Goal: Task Accomplishment & Management: Use online tool/utility

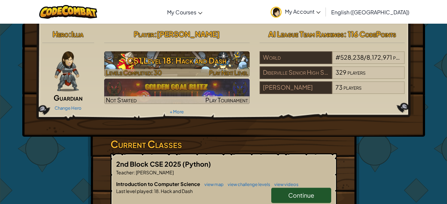
click at [130, 60] on h3 "CS1 Level 18: Hack and Dash" at bounding box center [176, 60] width 145 height 15
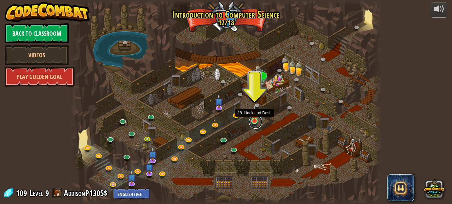
click at [253, 121] on link at bounding box center [255, 121] width 13 height 13
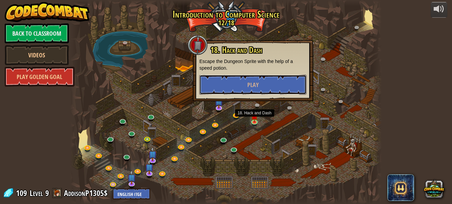
click at [252, 90] on button "Play" at bounding box center [252, 85] width 107 height 20
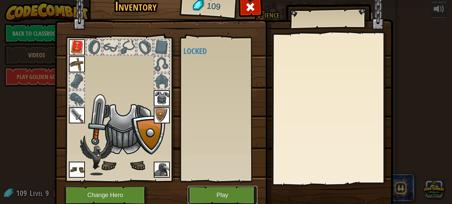
click at [221, 193] on button "Play" at bounding box center [223, 195] width 70 height 18
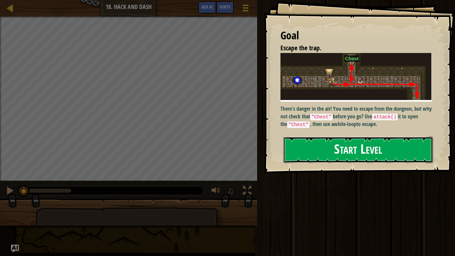
click at [332, 155] on button "Start Level" at bounding box center [357, 149] width 149 height 26
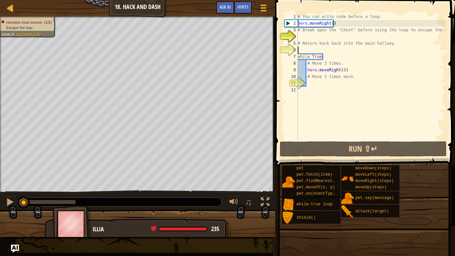
click at [306, 49] on div "# You can write code before a loop. hero . moveRight ( ) # Break open the "Ches…" at bounding box center [370, 83] width 148 height 140
type textarea "h"
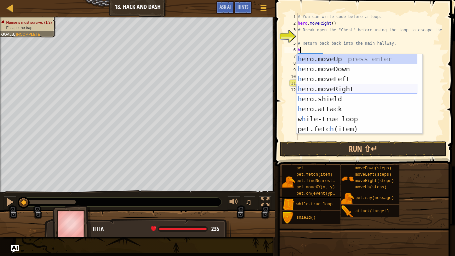
click at [330, 88] on div "h ero.moveUp press enter h ero.moveDown press enter h ero.moveLeft press enter …" at bounding box center [356, 104] width 121 height 100
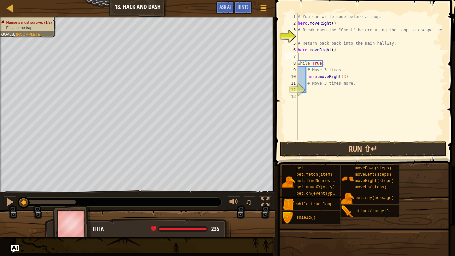
click at [330, 51] on div "# You can write code before a loop. hero . moveRight ( ) # Break open the "Ches…" at bounding box center [370, 83] width 148 height 140
type textarea "hero.moveRight(1)"
click at [320, 53] on div "# You can write code before a loop. hero . moveRight ( ) # Break open the "Ches…" at bounding box center [370, 83] width 148 height 140
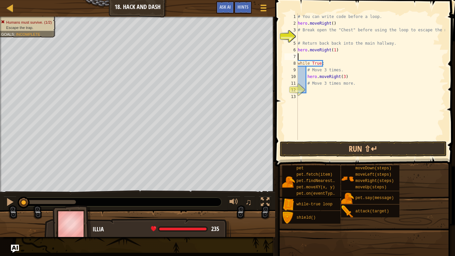
type textarea "h"
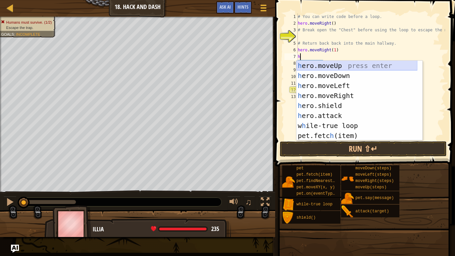
click at [314, 64] on div "h ero.moveUp press enter h ero.moveDown press enter h ero.moveLeft press enter …" at bounding box center [356, 111] width 121 height 100
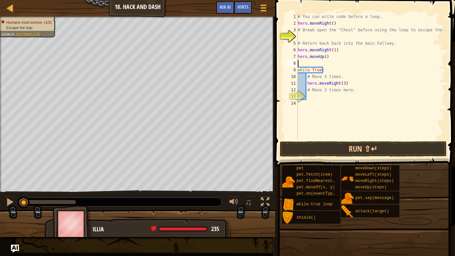
click at [323, 55] on div "# You can write code before a loop. hero . moveRight ( ) # Break open the "Ches…" at bounding box center [370, 83] width 148 height 140
type textarea "hero.moveUp(1)"
click at [321, 62] on div "# You can write code before a loop. hero . moveRight ( ) # Break open the "Ches…" at bounding box center [370, 83] width 148 height 140
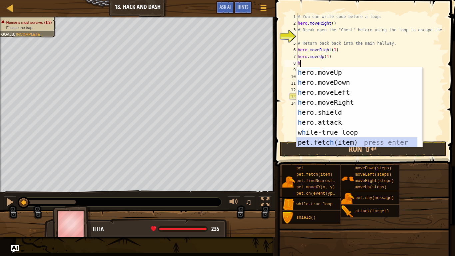
click at [320, 141] on div "h ero.moveUp press enter h ero.moveDown press enter h ero.moveLeft press enter …" at bounding box center [356, 117] width 121 height 100
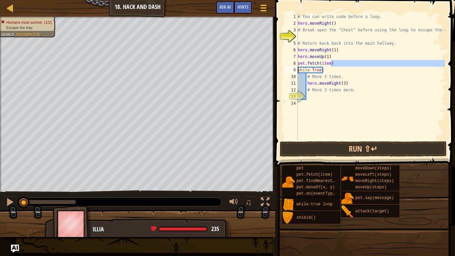
drag, startPoint x: 334, startPoint y: 64, endPoint x: 294, endPoint y: 67, distance: 39.7
click at [294, 67] on div "pet.fetch(item) 1 2 3 4 5 6 7 8 9 10 11 12 13 14 # You can write code before a …" at bounding box center [364, 76] width 162 height 126
click at [298, 62] on div "# You can write code before a loop. hero . moveRight ( ) # Break open the "Ches…" at bounding box center [370, 83] width 148 height 140
type textarea "pet.fetch(item)"
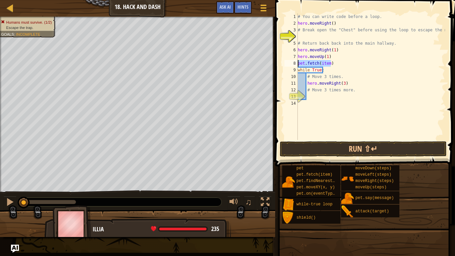
drag, startPoint x: 332, startPoint y: 63, endPoint x: 295, endPoint y: 62, distance: 37.9
click at [295, 62] on div "pet.fetch(item) 1 2 3 4 5 6 7 8 9 10 11 12 13 14 # You can write code before a …" at bounding box center [364, 76] width 162 height 126
type textarea "h"
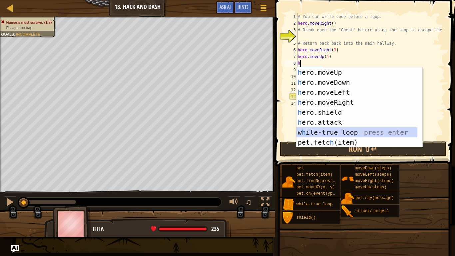
click at [322, 132] on div "h ero.moveUp press enter h ero.moveDown press enter h ero.moveLeft press enter …" at bounding box center [356, 117] width 121 height 100
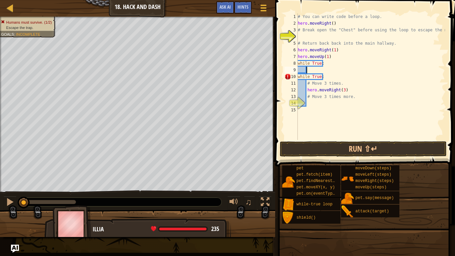
click at [309, 69] on div "# You can write code before a loop. hero . moveRight ( ) # Break open the "Ches…" at bounding box center [370, 83] width 148 height 140
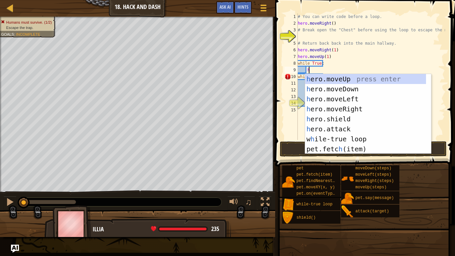
scroll to position [3, 0]
click at [334, 127] on div "h ero.moveUp press enter h ero.moveDown press enter h ero.moveLeft press enter …" at bounding box center [365, 124] width 121 height 100
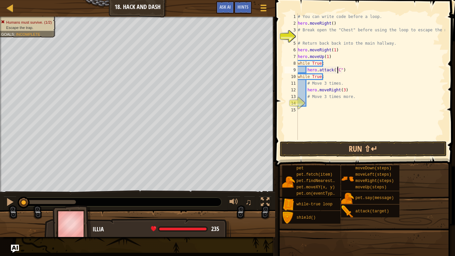
scroll to position [3, 3]
type textarea "hero.attack("Chest")"
click at [350, 69] on div "# You can write code before a loop. hero . moveRight ( ) # Break open the "Ches…" at bounding box center [370, 83] width 148 height 140
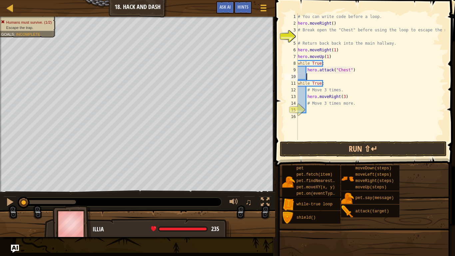
click at [307, 76] on div "# You can write code before a loop. hero . moveRight ( ) # Break open the "Ches…" at bounding box center [370, 83] width 148 height 140
type textarea "h"
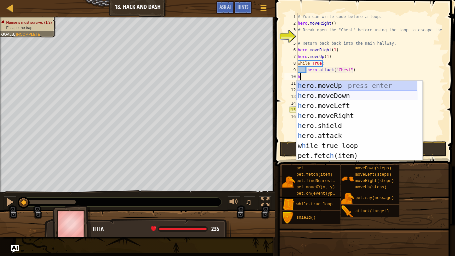
click at [324, 97] on div "h ero.moveUp press enter h ero.moveDown press enter h ero.moveLeft press enter …" at bounding box center [356, 131] width 121 height 100
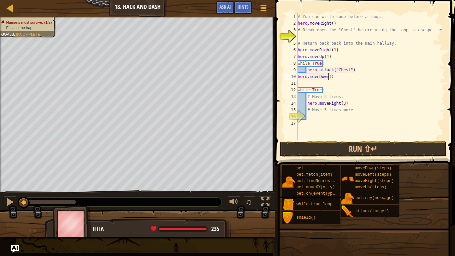
click at [328, 76] on div "# You can write code before a loop. hero . moveRight ( ) # Break open the "Ches…" at bounding box center [370, 83] width 148 height 140
type textarea "hero.moveDown(1)"
click at [305, 79] on div "# You can write code before a loop. hero . moveRight ( ) # Break open the "Ches…" at bounding box center [370, 83] width 148 height 140
click at [303, 82] on div "# You can write code before a loop. hero . moveRight ( ) # Break open the "Ches…" at bounding box center [370, 83] width 148 height 140
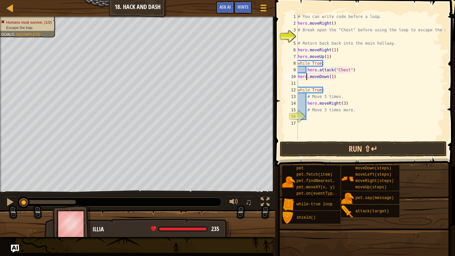
scroll to position [3, 0]
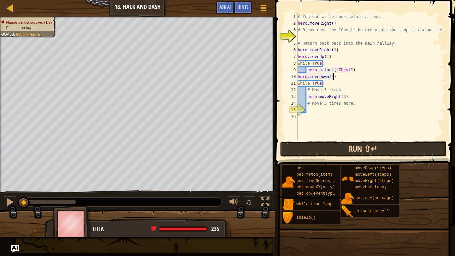
click at [317, 150] on button "Run ⇧↵" at bounding box center [363, 148] width 167 height 15
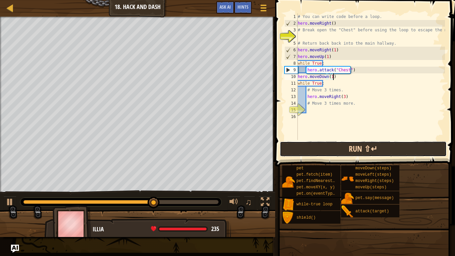
click at [298, 151] on button "Run ⇧↵" at bounding box center [363, 148] width 167 height 15
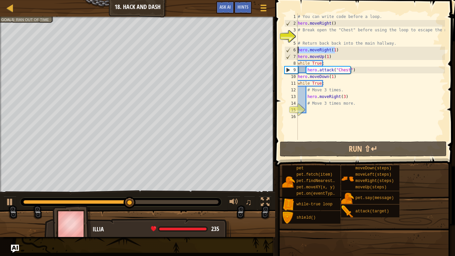
drag, startPoint x: 333, startPoint y: 49, endPoint x: 297, endPoint y: 50, distance: 37.0
click at [297, 50] on div "hero.moveDown(1) 1 2 3 4 5 6 7 8 9 10 11 12 13 14 15 16 # You can write code be…" at bounding box center [364, 76] width 162 height 126
type textarea "hero.moveRight(1)"
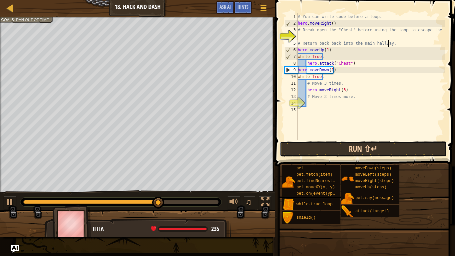
click at [299, 146] on button "Run ⇧↵" at bounding box center [363, 148] width 167 height 15
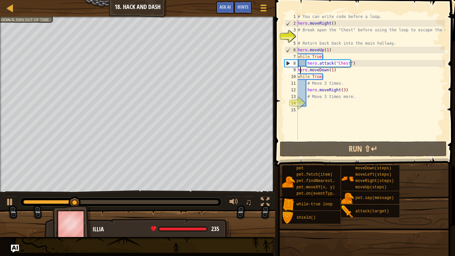
click at [300, 70] on div "# You can write code before a loop. hero . moveRight ( ) # Break open the "Ches…" at bounding box center [370, 83] width 148 height 140
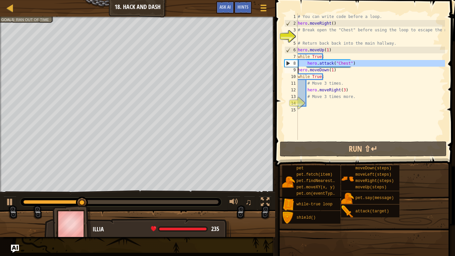
drag, startPoint x: 292, startPoint y: 63, endPoint x: 288, endPoint y: 69, distance: 7.4
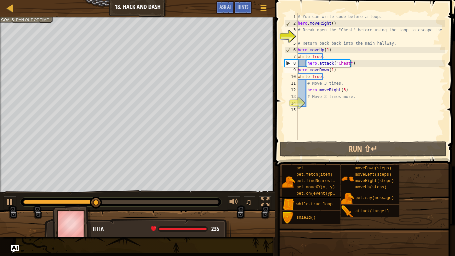
click at [322, 57] on div "# You can write code before a loop. hero . moveRight ( ) # Break open the "Ches…" at bounding box center [370, 83] width 148 height 140
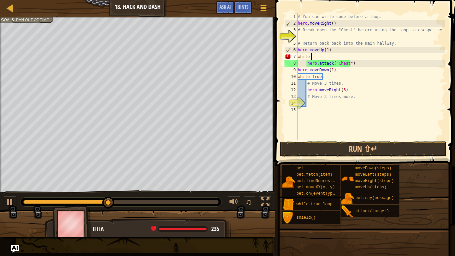
type textarea "w"
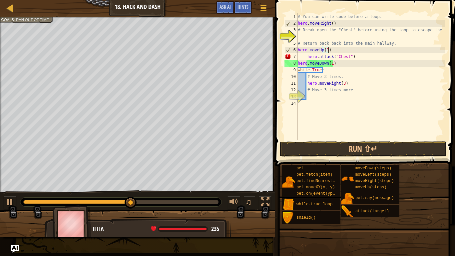
click at [306, 58] on div "# You can write code before a loop. hero . moveRight ( ) # Break open the "Ches…" at bounding box center [370, 83] width 148 height 140
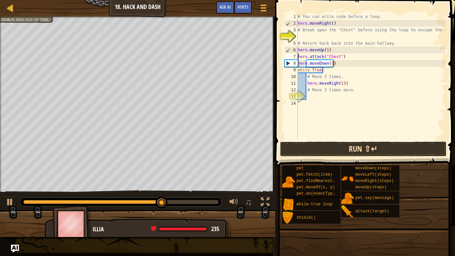
click at [328, 148] on button "Run ⇧↵" at bounding box center [363, 148] width 167 height 15
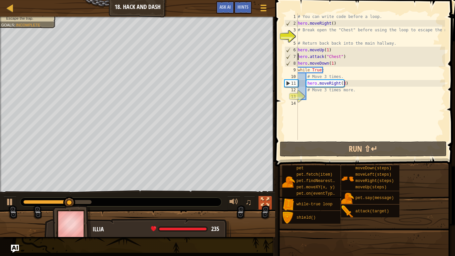
click at [266, 202] on div at bounding box center [265, 201] width 9 height 9
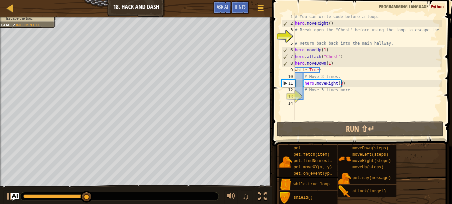
click at [262, 190] on div "♫" at bounding box center [136, 194] width 272 height 20
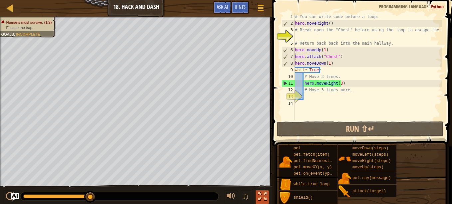
click at [260, 196] on div at bounding box center [262, 196] width 9 height 9
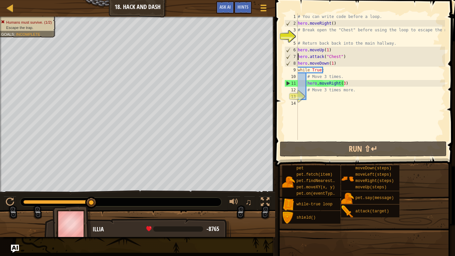
click at [305, 89] on div "# You can write code before a loop. hero . moveRight ( ) # Break open the "Ches…" at bounding box center [370, 83] width 148 height 140
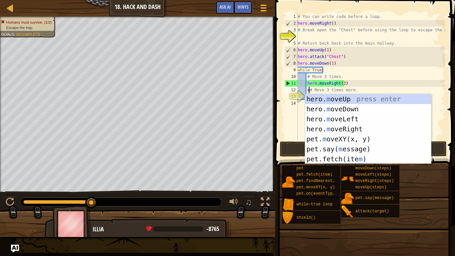
scroll to position [3, 1]
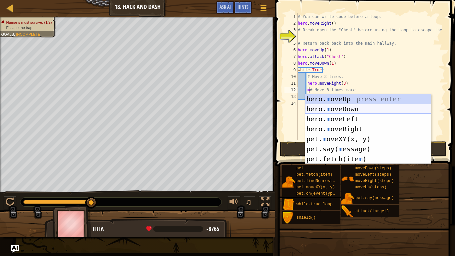
click at [326, 109] on div "hero. m oveUp press enter hero. m oveDown press enter hero. m oveLeft press ent…" at bounding box center [368, 139] width 126 height 90
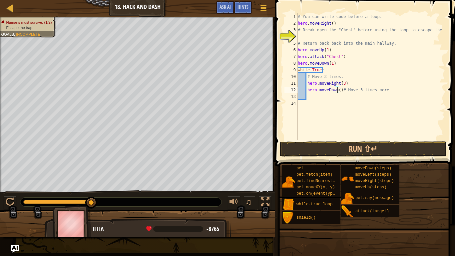
click at [337, 91] on div "# You can write code before a loop. hero . moveRight ( ) # Break open the "Ches…" at bounding box center [370, 83] width 148 height 140
type textarea "hero.moveDown(3)# Move 3 times more."
click at [380, 147] on button "Run ⇧↵" at bounding box center [363, 148] width 167 height 15
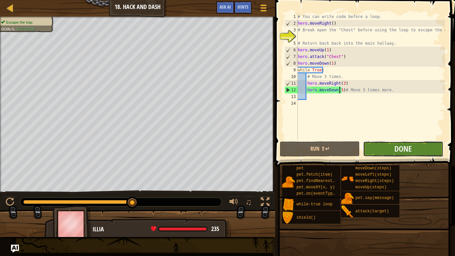
click at [415, 145] on button "Done" at bounding box center [403, 148] width 80 height 15
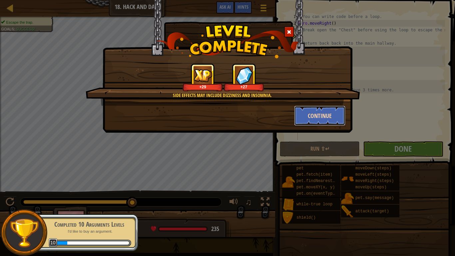
click at [316, 114] on button "Continue" at bounding box center [320, 115] width 52 height 20
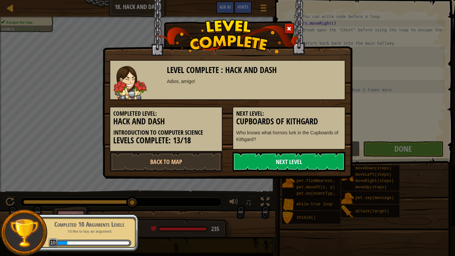
click at [256, 158] on link "Next Level" at bounding box center [288, 161] width 113 height 20
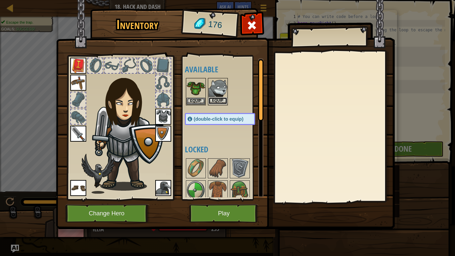
click at [219, 100] on button "Equip" at bounding box center [217, 100] width 19 height 7
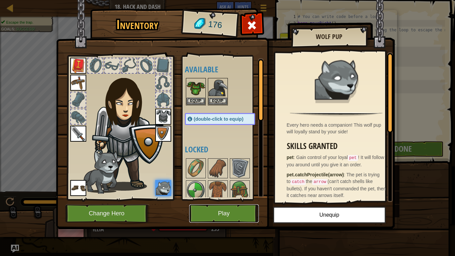
click at [223, 203] on button "Play" at bounding box center [224, 213] width 70 height 18
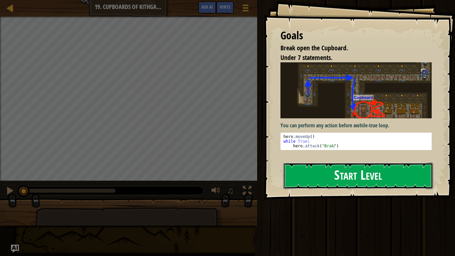
click at [303, 182] on button "Start Level" at bounding box center [357, 175] width 149 height 26
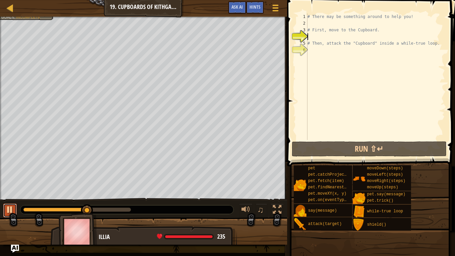
click at [15, 203] on button at bounding box center [9, 210] width 13 height 14
click at [17, 197] on div "Break open the Cupboard. Your hero must survive. Under 7 statements. Goals : In…" at bounding box center [227, 131] width 455 height 228
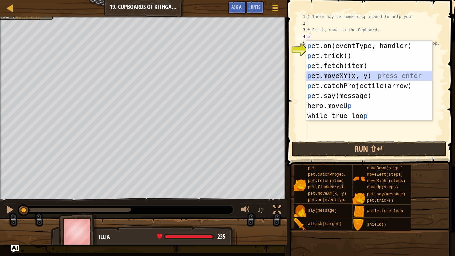
click at [328, 75] on div "p et.on(eventType, handler) press enter p et.trick() press enter p et.fetch(ite…" at bounding box center [369, 91] width 126 height 100
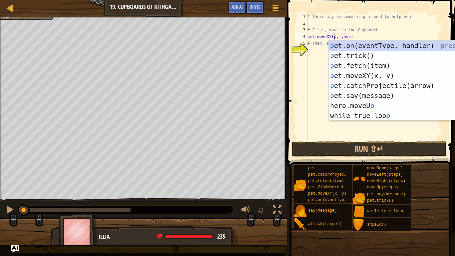
scroll to position [3, 2]
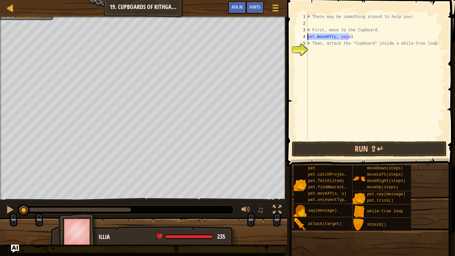
drag, startPoint x: 351, startPoint y: 40, endPoint x: 305, endPoint y: 38, distance: 46.3
click at [305, 38] on div "pet.moveXY(p, yoyo) 1 2 3 4 5 6 # There may be something around to help you! # …" at bounding box center [370, 76] width 150 height 126
type textarea "="
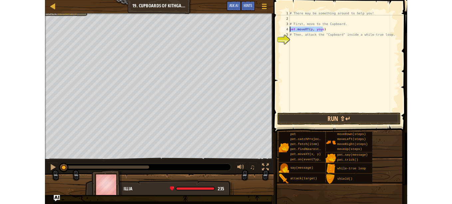
scroll to position [3, 0]
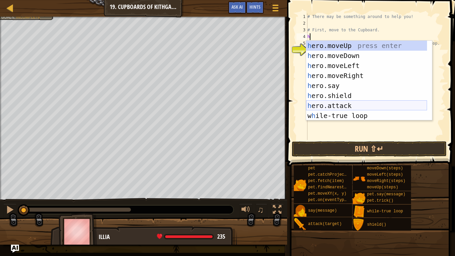
click at [336, 105] on div "h ero.moveUp press enter h ero.moveDown press enter h ero.moveLeft press enter …" at bounding box center [366, 91] width 121 height 100
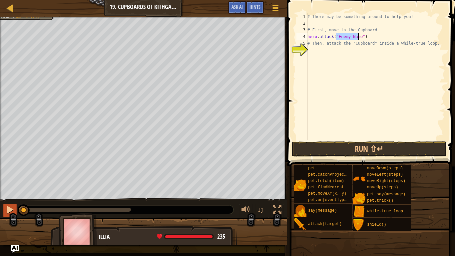
type textarea "hero.attack("Enemy Name")"
click at [9, 203] on div at bounding box center [10, 209] width 9 height 9
click at [5, 203] on button at bounding box center [9, 210] width 13 height 14
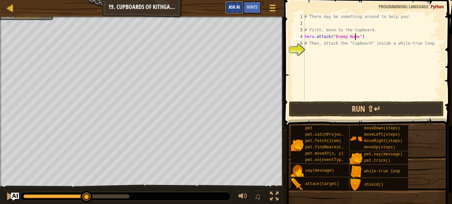
click at [235, 9] on span "Ask AI" at bounding box center [234, 7] width 11 height 6
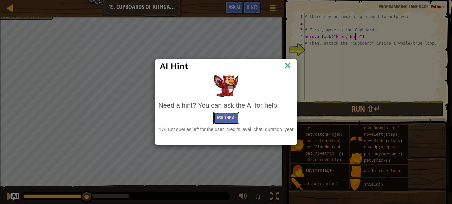
click at [228, 116] on button "Ask the AI" at bounding box center [226, 118] width 26 height 12
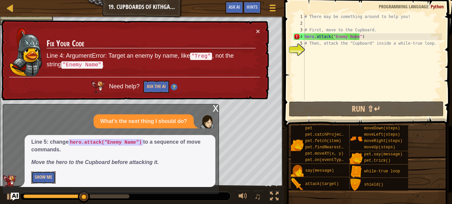
click at [42, 173] on button "Show Me" at bounding box center [43, 177] width 24 height 12
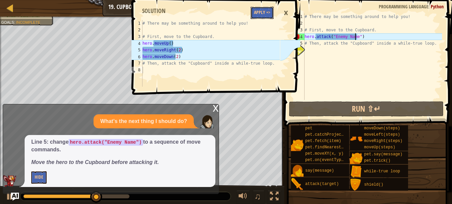
click at [257, 12] on button "Apply =>" at bounding box center [262, 13] width 23 height 12
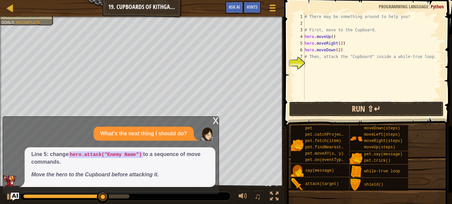
click at [333, 105] on button "Run ⇧↵" at bounding box center [366, 108] width 155 height 15
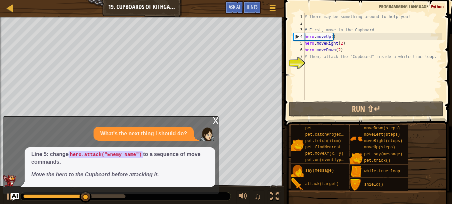
click at [217, 119] on div "x" at bounding box center [216, 119] width 6 height 7
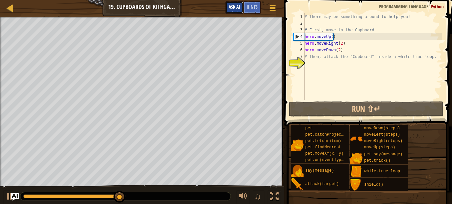
click at [242, 8] on button "Ask AI" at bounding box center [234, 7] width 18 height 12
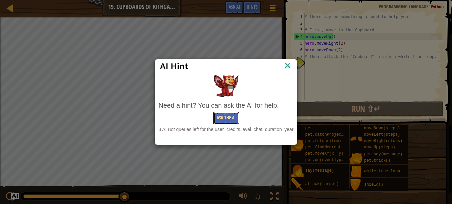
click at [226, 120] on button "Ask the AI" at bounding box center [226, 118] width 26 height 12
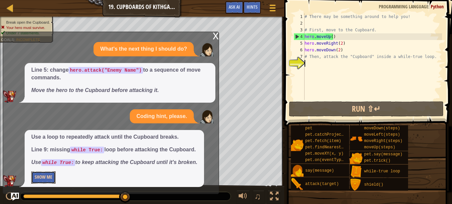
click at [49, 179] on button "Show Me" at bounding box center [43, 177] width 24 height 12
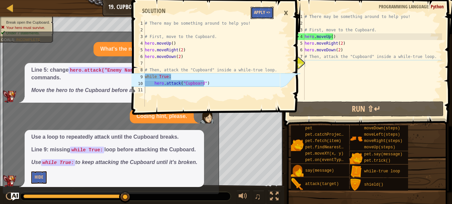
click at [261, 11] on button "Apply =>" at bounding box center [262, 13] width 23 height 12
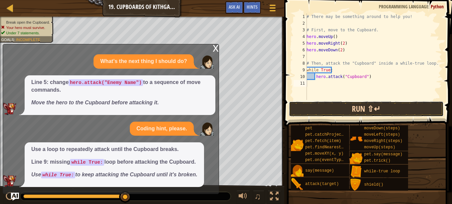
click at [310, 108] on button "Run ⇧↵" at bounding box center [366, 108] width 155 height 15
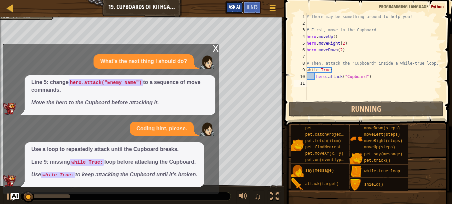
click at [225, 4] on button "Ask AI" at bounding box center [234, 7] width 18 height 12
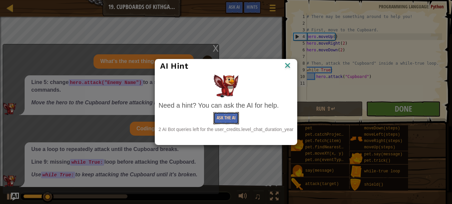
click at [216, 117] on button "Ask the AI" at bounding box center [226, 118] width 26 height 12
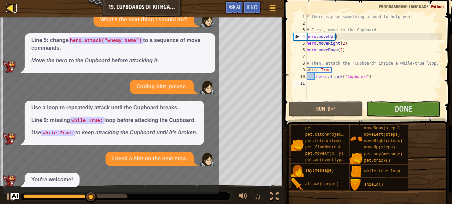
click at [16, 9] on link "Map" at bounding box center [14, 8] width 3 height 9
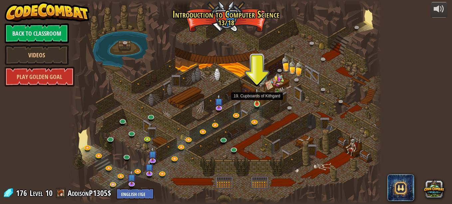
click at [256, 96] on img at bounding box center [256, 96] width 7 height 17
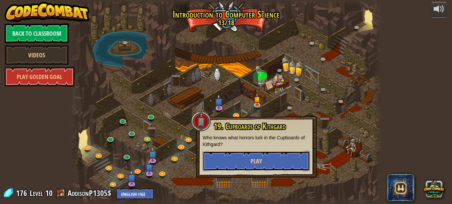
click at [230, 157] on button "Play" at bounding box center [256, 161] width 107 height 20
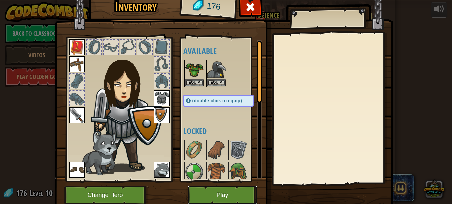
click at [221, 200] on button "Play" at bounding box center [223, 195] width 70 height 18
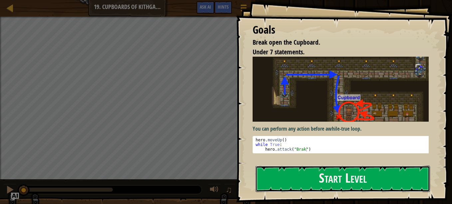
click at [352, 165] on button "Start Level" at bounding box center [343, 178] width 174 height 26
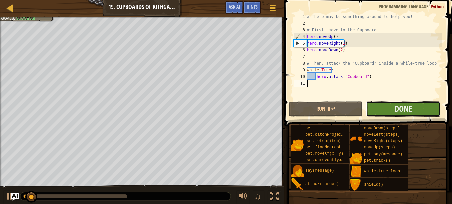
click at [420, 105] on button "Done" at bounding box center [403, 108] width 74 height 15
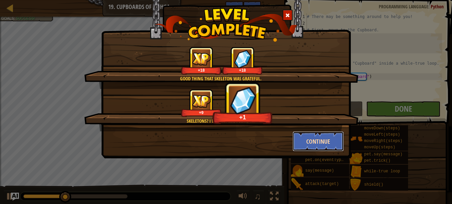
click at [304, 139] on button "Continue" at bounding box center [319, 141] width 52 height 20
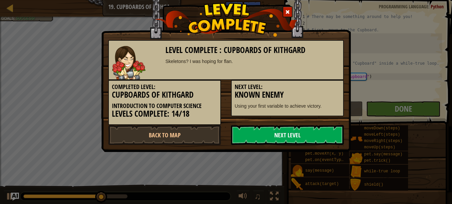
click at [269, 140] on link "Next Level" at bounding box center [287, 135] width 113 height 20
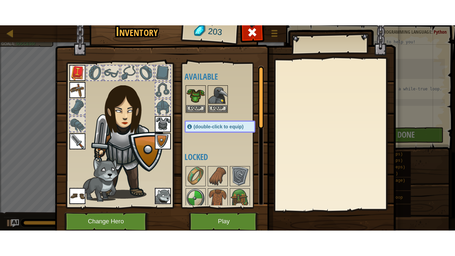
scroll to position [33, 0]
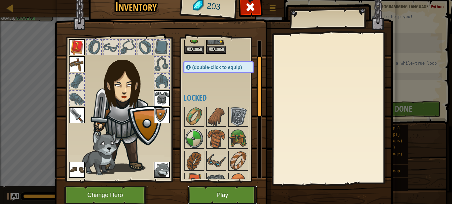
click at [210, 191] on button "Play" at bounding box center [223, 195] width 70 height 18
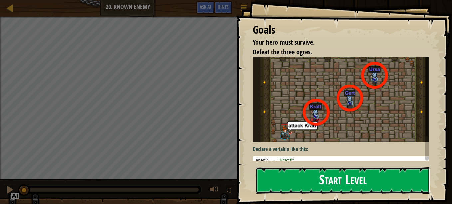
click at [296, 180] on button "Start Level" at bounding box center [343, 180] width 174 height 26
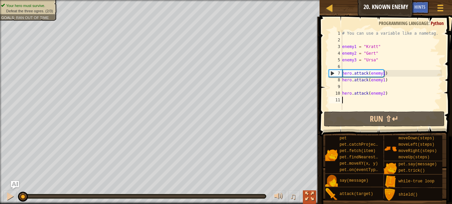
click at [305, 199] on button at bounding box center [309, 197] width 13 height 14
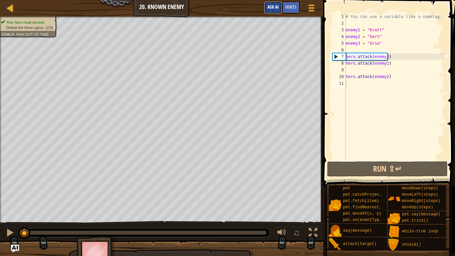
click at [275, 9] on span "Ask AI" at bounding box center [272, 7] width 11 height 6
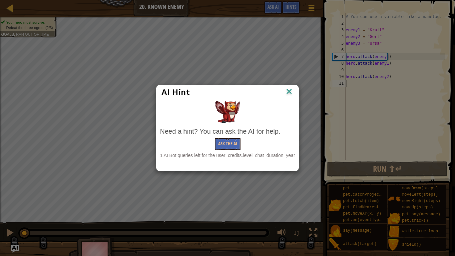
click at [228, 130] on div "Need a hint? You can ask the AI for help." at bounding box center [227, 131] width 135 height 10
drag, startPoint x: 223, startPoint y: 126, endPoint x: 215, endPoint y: 141, distance: 17.1
click at [215, 141] on button "Ask the AI" at bounding box center [228, 144] width 26 height 12
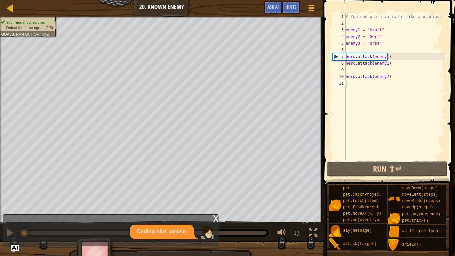
click at [41, 203] on div "Coding hint, please." at bounding box center [109, 231] width 212 height 14
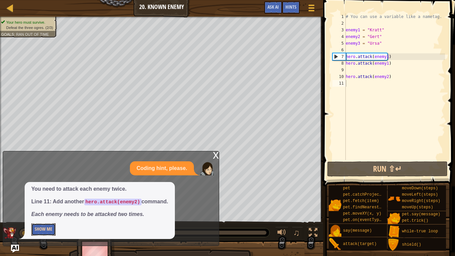
click at [49, 203] on button "Show Me" at bounding box center [43, 229] width 24 height 12
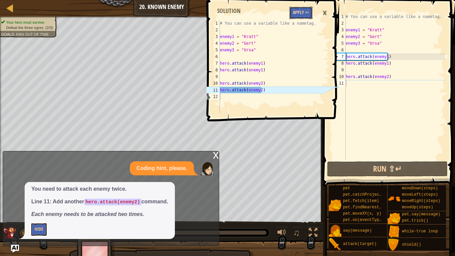
click at [295, 13] on button "Apply =>" at bounding box center [300, 13] width 23 height 12
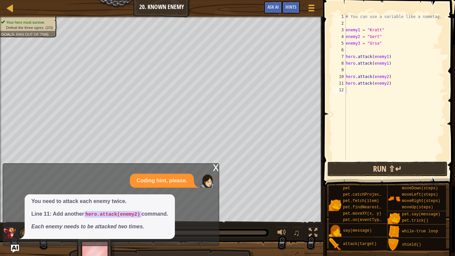
click at [382, 171] on button "Run ⇧↵" at bounding box center [387, 168] width 120 height 15
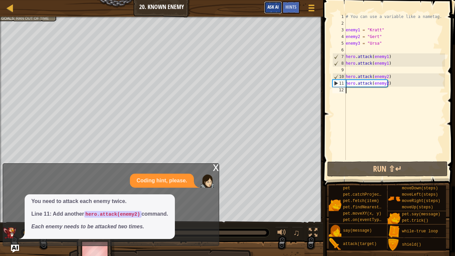
click at [268, 13] on button "Ask AI" at bounding box center [273, 7] width 18 height 12
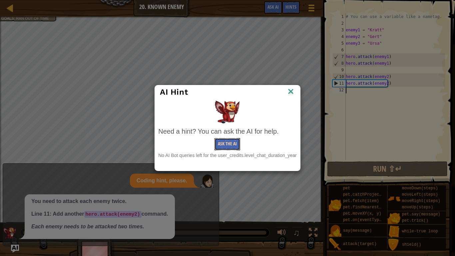
click at [235, 144] on button "Ask the AI" at bounding box center [227, 144] width 26 height 12
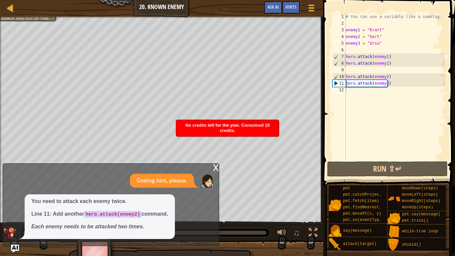
click at [216, 165] on div "x" at bounding box center [216, 166] width 6 height 7
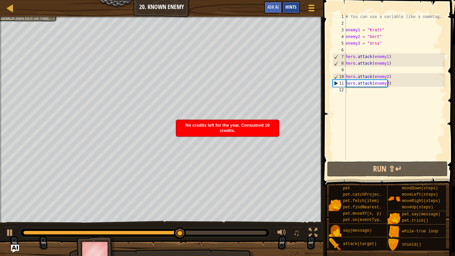
click at [291, 3] on div "Hints" at bounding box center [291, 7] width 18 height 12
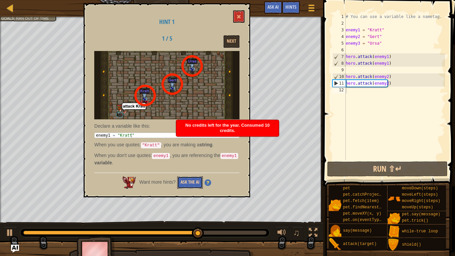
click at [198, 182] on button "Ask the AI" at bounding box center [190, 182] width 26 height 12
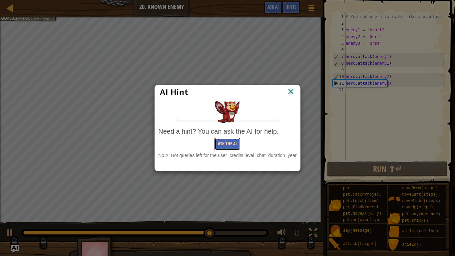
click at [224, 138] on button "Ask the AI" at bounding box center [227, 144] width 26 height 12
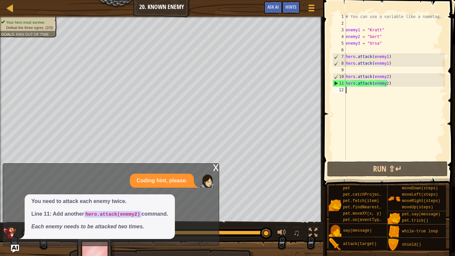
click at [218, 165] on div "x" at bounding box center [216, 166] width 6 height 7
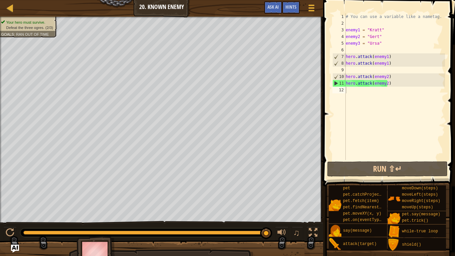
click at [348, 89] on div "# You can use a variable like a nametag. enemy1 = "[PERSON_NAME]" enemy2 = "[PE…" at bounding box center [394, 93] width 101 height 160
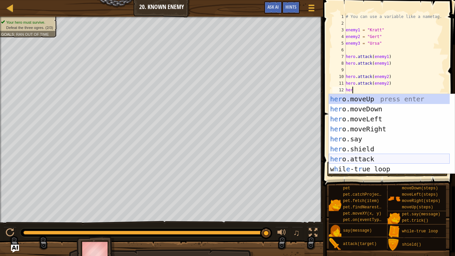
click at [357, 157] on div "her o.moveUp press enter her o.moveDown press enter her o.moveLeft press enter …" at bounding box center [388, 144] width 121 height 100
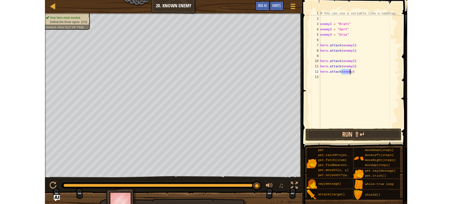
scroll to position [3, 2]
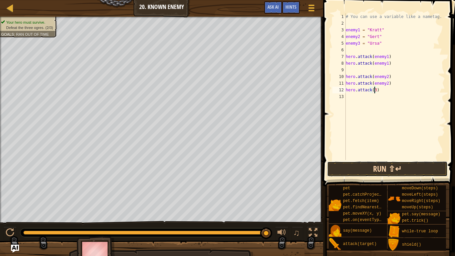
click at [379, 171] on button "Run ⇧↵" at bounding box center [387, 168] width 120 height 15
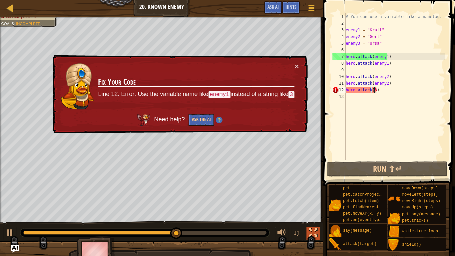
click at [312, 203] on div at bounding box center [313, 232] width 9 height 9
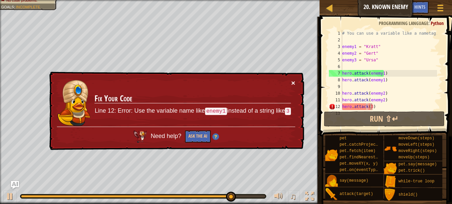
click at [294, 82] on button "×" at bounding box center [293, 82] width 4 height 7
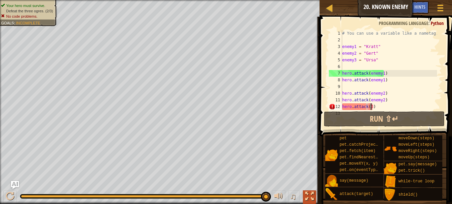
click at [310, 195] on div at bounding box center [309, 196] width 9 height 9
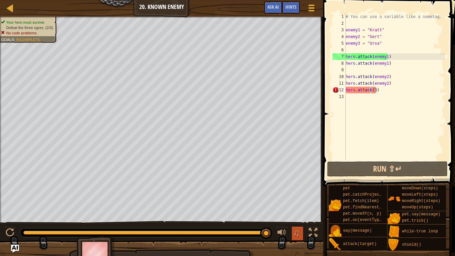
click at [297, 203] on span "♫" at bounding box center [296, 232] width 7 height 10
click at [217, 203] on div "Your hero must survive. Defeat the three ogres. (2/3) No code problems. Goals :…" at bounding box center [227, 142] width 455 height 251
click at [109, 203] on img at bounding box center [96, 254] width 39 height 37
drag, startPoint x: 126, startPoint y: 255, endPoint x: 189, endPoint y: 250, distance: 63.5
click at [128, 203] on div "Illia" at bounding box center [181, 259] width 131 height 9
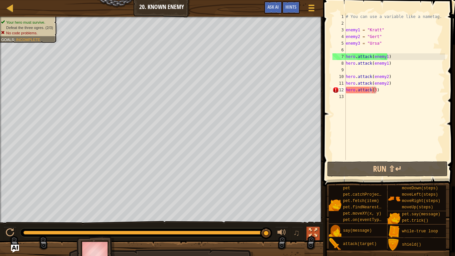
click at [318, 203] on button at bounding box center [312, 233] width 13 height 14
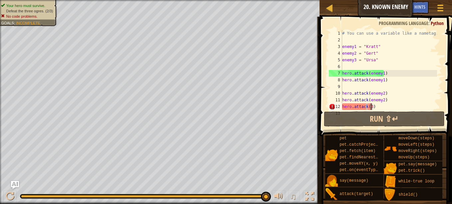
click at [381, 104] on div "# You can use a variable like a nametag. enemy1 = "[PERSON_NAME]" enemy2 = "[PE…" at bounding box center [389, 76] width 96 height 93
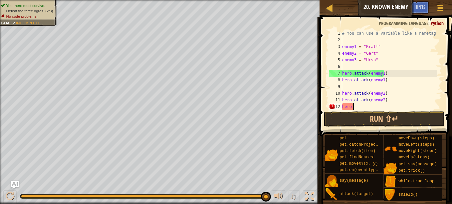
scroll to position [3, 0]
type textarea "h"
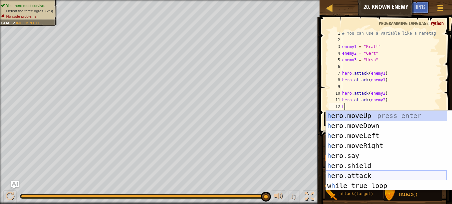
click at [361, 176] on div "h ero.moveUp press enter h ero.moveDown press enter h ero.moveLeft press enter …" at bounding box center [386, 160] width 121 height 100
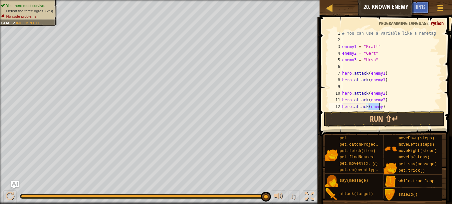
click at [391, 104] on div "# You can use a variable like a nametag. enemy1 = "[PERSON_NAME]" enemy2 = "[PE…" at bounding box center [389, 76] width 96 height 93
click at [379, 107] on div "# You can use a variable like a nametag. enemy1 = "[PERSON_NAME]" enemy2 = "[PE…" at bounding box center [389, 76] width 96 height 93
drag, startPoint x: 388, startPoint y: 105, endPoint x: 340, endPoint y: 108, distance: 47.3
click at [340, 108] on div "hero.attack(enemy3) 1 2 3 4 5 6 7 8 9 10 11 12 13 # You can use a variable like…" at bounding box center [384, 70] width 114 height 80
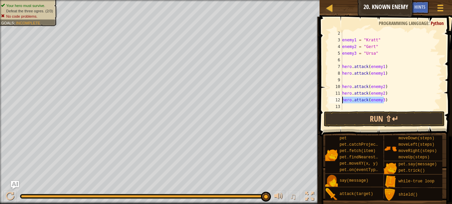
scroll to position [7, 0]
click at [385, 92] on div "enemy1 = "[PERSON_NAME]" enemy2 = "[PERSON_NAME]" enemy3 = "Ursa" hero . attack…" at bounding box center [389, 76] width 96 height 93
type textarea "hero.attack(enemy2)"
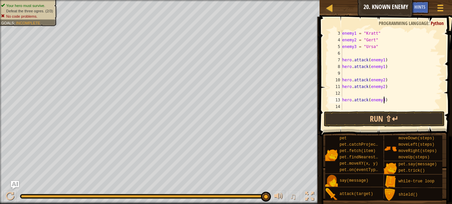
click at [385, 102] on div "enemy1 = "[PERSON_NAME]" enemy2 = "[PERSON_NAME]" enemy3 = "Ursa" hero . attack…" at bounding box center [389, 76] width 96 height 93
type textarea "hero.attack(enemy3)"
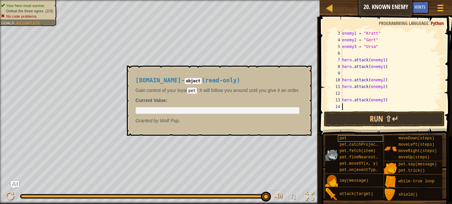
paste textarea "hero.attack(enemy3)"
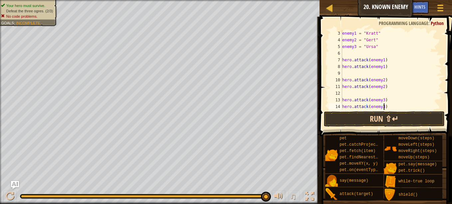
type textarea "hero.attack(enemy3)"
click at [355, 117] on button "Run ⇧↵" at bounding box center [384, 118] width 121 height 15
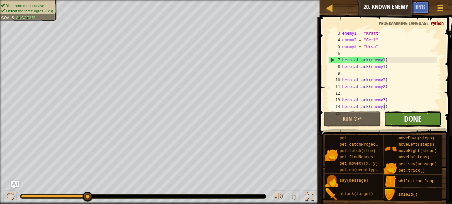
click at [408, 121] on span "Done" at bounding box center [412, 118] width 17 height 11
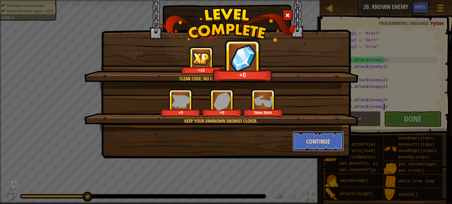
click at [315, 138] on button "Continue" at bounding box center [319, 141] width 52 height 20
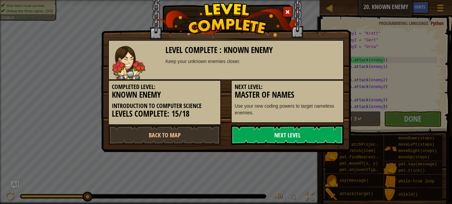
click at [272, 131] on link "Next Level" at bounding box center [287, 135] width 113 height 20
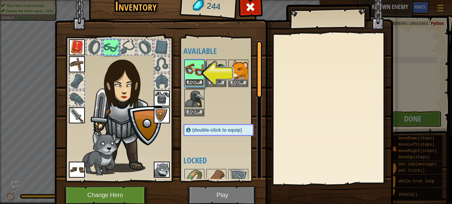
click at [191, 83] on button "Equip" at bounding box center [194, 82] width 19 height 7
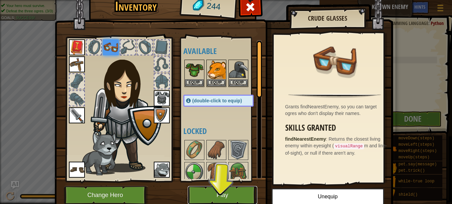
click at [208, 192] on button "Play" at bounding box center [223, 195] width 70 height 18
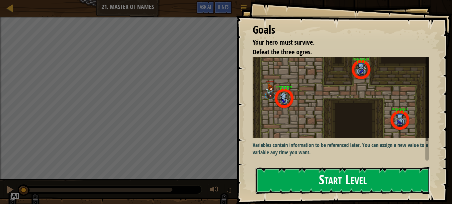
click at [334, 179] on button "Start Level" at bounding box center [343, 180] width 174 height 26
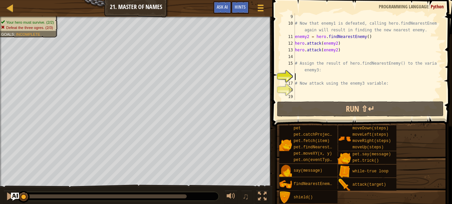
scroll to position [67, 0]
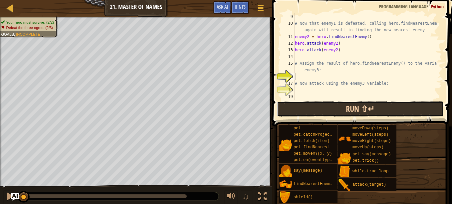
click at [333, 105] on button "Run ⇧↵" at bounding box center [360, 108] width 167 height 15
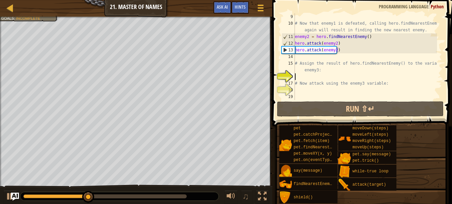
click at [304, 57] on div "# Now that enemy1 is defeated, calling hero.findNearestEnemy() again will resul…" at bounding box center [365, 63] width 143 height 100
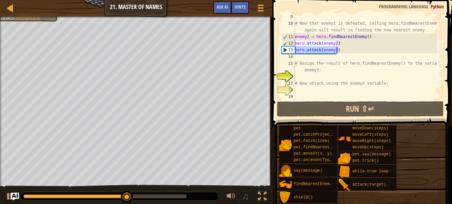
drag, startPoint x: 334, startPoint y: 51, endPoint x: 293, endPoint y: 53, distance: 41.6
click at [293, 53] on div "9 10 11 12 13 14 15 16 17 18 19 # Now that enemy1 is defeated, calling hero.fin…" at bounding box center [361, 56] width 162 height 87
type textarea "hero.attack(enemy2)"
click at [296, 56] on div "# Now that enemy1 is defeated, calling hero.findNearestEnemy() again will resul…" at bounding box center [365, 63] width 143 height 100
paste textarea "hero.attack(enemy2)"
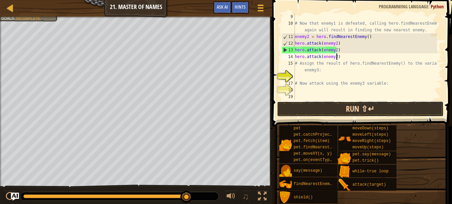
click at [325, 109] on button "Run ⇧↵" at bounding box center [360, 108] width 167 height 15
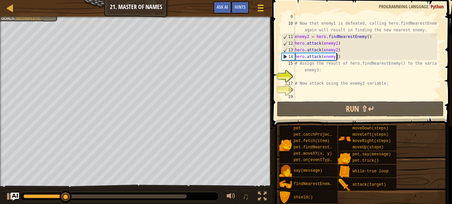
click at [334, 57] on div "# Now that enemy1 is defeated, calling hero.findNearestEnemy() again will resul…" at bounding box center [365, 63] width 143 height 100
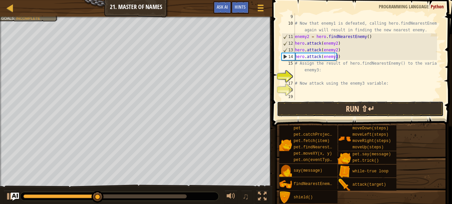
click at [284, 107] on button "Run ⇧↵" at bounding box center [360, 108] width 167 height 15
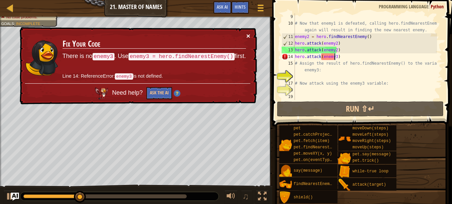
click at [248, 36] on button "×" at bounding box center [248, 35] width 4 height 7
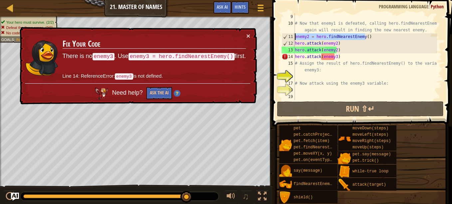
drag, startPoint x: 366, startPoint y: 36, endPoint x: 281, endPoint y: 36, distance: 84.5
click at [281, 36] on div "hero.attack(enemy3) 9 10 11 12 13 14 15 16 17 18 19 # Now that enemy1 is defeat…" at bounding box center [361, 56] width 162 height 87
drag, startPoint x: 342, startPoint y: 55, endPoint x: 292, endPoint y: 56, distance: 50.3
click at [292, 56] on div "enemy2 = hero.findNearestEnemy() 9 10 11 12 13 14 15 16 17 18 19 # Now that ene…" at bounding box center [361, 56] width 162 height 87
paste textarea "enemy2 = hero.findNearestEnemy("
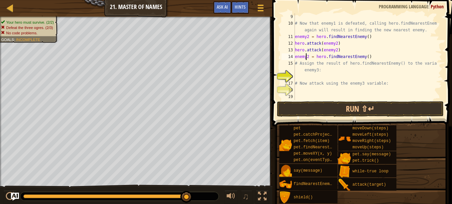
click at [307, 56] on div "# Now that enemy1 is defeated, calling hero.findNearestEnemy() again will resul…" at bounding box center [365, 63] width 143 height 100
click at [309, 56] on div "# Now that enemy1 is defeated, calling hero.findNearestEnemy() again will resul…" at bounding box center [365, 63] width 143 height 100
click at [308, 56] on div "# Now that enemy1 is defeated, calling hero.findNearestEnemy() again will resul…" at bounding box center [365, 63] width 143 height 100
click at [322, 110] on button "Run ⇧↵" at bounding box center [360, 108] width 167 height 15
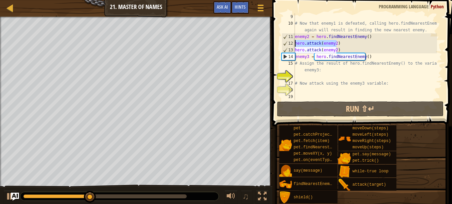
drag, startPoint x: 338, startPoint y: 46, endPoint x: 293, endPoint y: 42, distance: 46.1
click at [293, 42] on div "enemy3 = hero.findNearestEnemy() 9 10 11 12 13 14 15 16 17 18 19 # Now that ene…" at bounding box center [361, 56] width 162 height 87
click at [369, 57] on div "# Now that enemy1 is defeated, calling hero.findNearestEnemy() again will resul…" at bounding box center [365, 63] width 143 height 100
type textarea "enemy3 = hero.findNearestEnemy()"
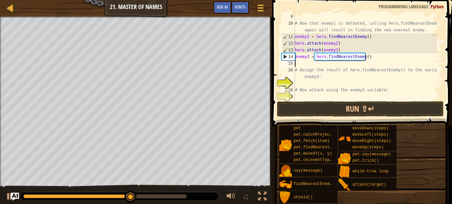
paste textarea "hero.attack(enemy2)"
click at [335, 65] on div "# Now that enemy1 is defeated, calling hero.findNearestEnemy() again will resul…" at bounding box center [365, 63] width 143 height 100
type textarea "hero.attack(enemy3)"
click at [341, 63] on div "# Now that enemy1 is defeated, calling hero.findNearestEnemy() again will resul…" at bounding box center [365, 63] width 143 height 100
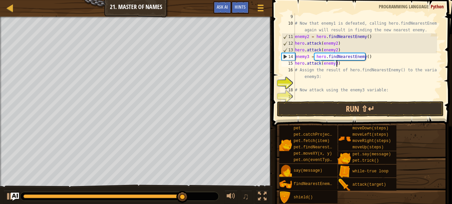
scroll to position [3, 0]
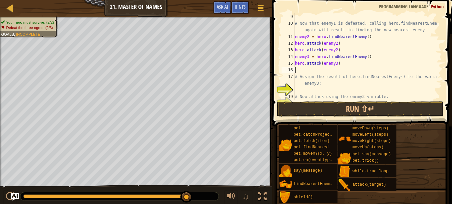
paste textarea "hero.attack(enemy2)"
click at [333, 72] on div "# Now that enemy1 is defeated, calling hero.findNearestEnemy() again will resul…" at bounding box center [365, 63] width 143 height 100
click at [334, 69] on div "# Now that enemy1 is defeated, calling hero.findNearestEnemy() again will resul…" at bounding box center [365, 56] width 143 height 87
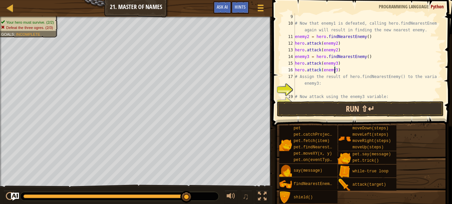
type textarea "hero.attack(enemy3)"
click at [301, 107] on button "Run ⇧↵" at bounding box center [360, 108] width 167 height 15
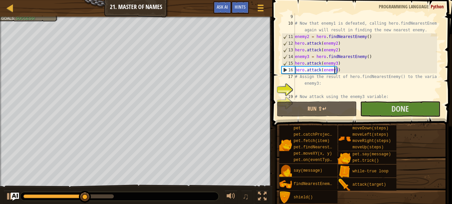
click at [34, 16] on div "Map Introduction to Computer Science 21. Master of Names Game Menu Done Hints A…" at bounding box center [136, 8] width 272 height 17
click at [35, 18] on div at bounding box center [136, 18] width 272 height 2
click at [36, 9] on li "Your hero must survive. (2/2)" at bounding box center [27, 6] width 53 height 5
click at [36, 20] on div "Your hero must survive. (2/2) Defeat the three ogres. (3/3) Goals : Success!" at bounding box center [25, 8] width 66 height 25
click at [40, 19] on div "Your hero must survive. (2/2) Defeat the three ogres. (3/3) Goals : Success!" at bounding box center [25, 8] width 66 height 25
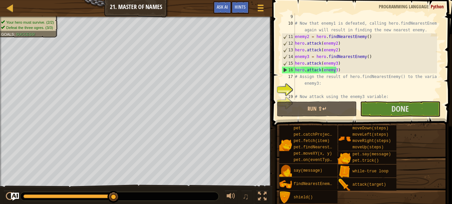
click at [35, 18] on div at bounding box center [136, 18] width 272 height 2
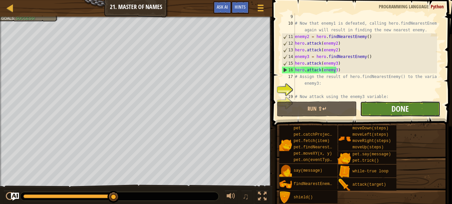
click at [406, 110] on span "Done" at bounding box center [399, 108] width 17 height 11
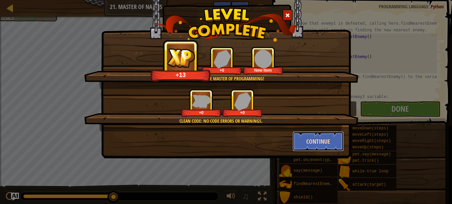
click at [312, 140] on button "Continue" at bounding box center [319, 141] width 52 height 20
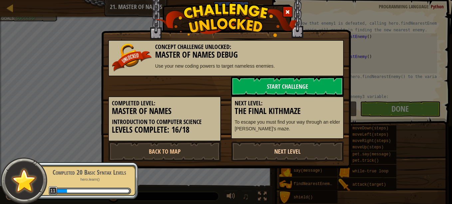
click at [282, 145] on link "Next Level" at bounding box center [287, 151] width 113 height 20
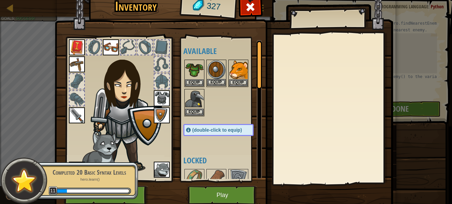
click at [211, 71] on img at bounding box center [216, 69] width 19 height 19
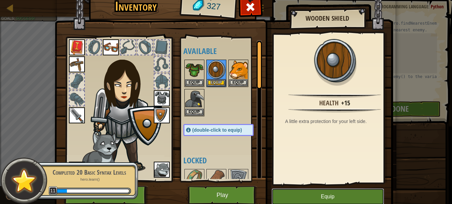
click at [300, 193] on button "Equip" at bounding box center [328, 196] width 112 height 17
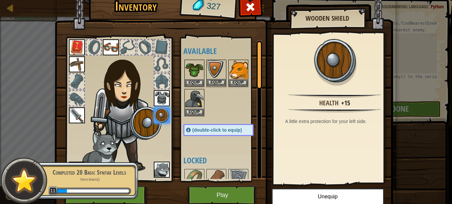
click at [214, 77] on img at bounding box center [216, 69] width 19 height 19
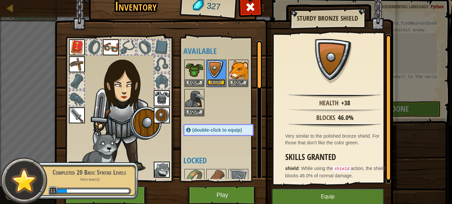
click at [215, 80] on button "Equip" at bounding box center [216, 82] width 19 height 7
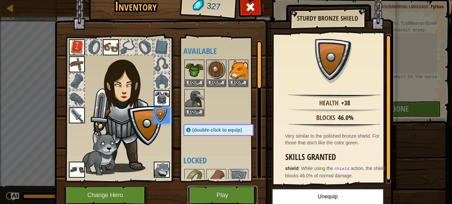
click at [214, 193] on button "Play" at bounding box center [223, 195] width 70 height 18
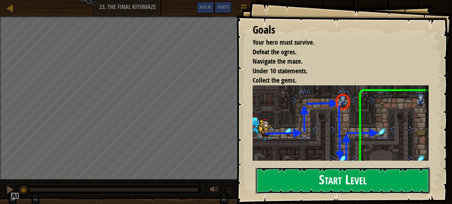
click at [291, 189] on button "Start Level" at bounding box center [343, 180] width 174 height 26
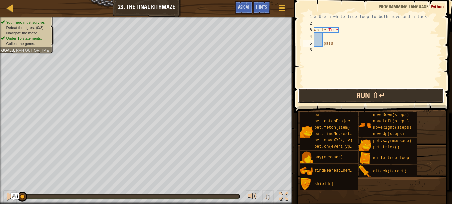
click at [345, 97] on button "Run ⇧↵" at bounding box center [371, 95] width 146 height 15
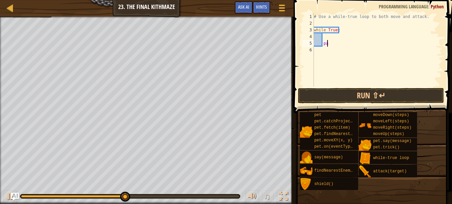
type textarea "p"
click at [323, 35] on div "# Use a while-true loop to both move and attack. while True :" at bounding box center [376, 56] width 129 height 87
type textarea "h"
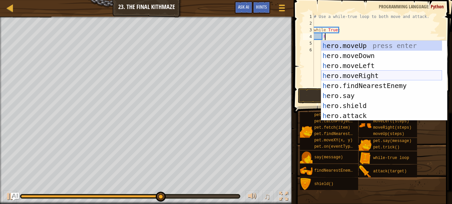
click at [333, 74] on div "h ero.moveUp press enter h ero.moveDown press enter h ero.moveLeft press enter …" at bounding box center [381, 91] width 121 height 100
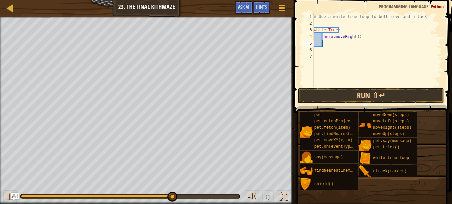
click at [353, 39] on div "# Use a while-true loop to both move and attack. while True : hero . moveRight …" at bounding box center [376, 56] width 129 height 87
type textarea "hero.moveRight()"
click at [354, 40] on div "# Use a while-true loop to both move and attack. while True : hero . moveRight …" at bounding box center [376, 56] width 129 height 87
click at [351, 35] on div "# Use a while-true loop to both move and attack. while True : hero . moveRight …" at bounding box center [376, 56] width 129 height 87
click at [355, 37] on div "# Use a while-true loop to both move and attack. while True : hero . moveRight …" at bounding box center [376, 56] width 129 height 87
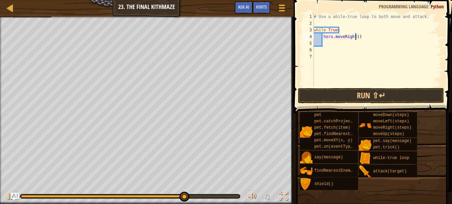
type textarea "hero.moveRight(1)"
click at [327, 42] on div "# Use a while-true loop to both move and attack. while True : hero . moveRight …" at bounding box center [376, 56] width 129 height 87
type textarea "h"
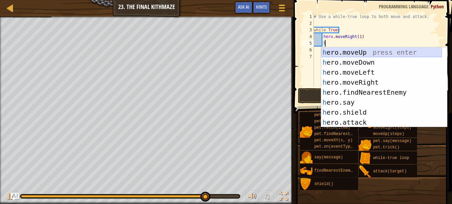
click at [341, 51] on div "h ero.moveUp press enter h ero.moveDown press enter h ero.moveLeft press enter …" at bounding box center [381, 97] width 121 height 100
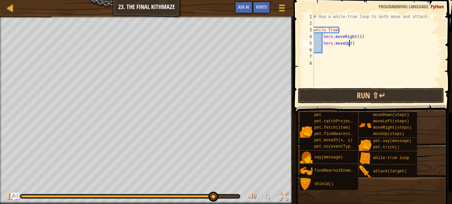
click at [348, 44] on div "# Use a while-true loop to both move and attack. while True : hero . moveRight …" at bounding box center [376, 56] width 129 height 87
type textarea "hero.moveUp(1)"
click at [322, 51] on div "# Use a while-true loop to both move and attack. while True : hero . moveRight …" at bounding box center [376, 56] width 129 height 87
type textarea "h"
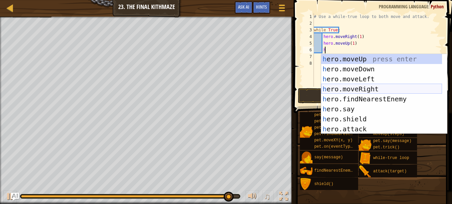
click at [348, 88] on div "h ero.moveUp press enter h ero.moveDown press enter h ero.moveLeft press enter …" at bounding box center [381, 104] width 121 height 100
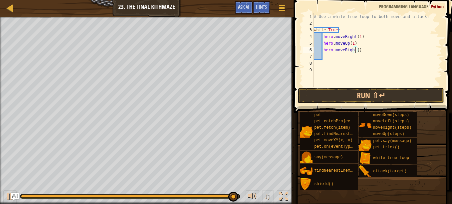
click at [356, 50] on div "# Use a while-true loop to both move and attack. while True : hero . moveRight …" at bounding box center [376, 56] width 129 height 87
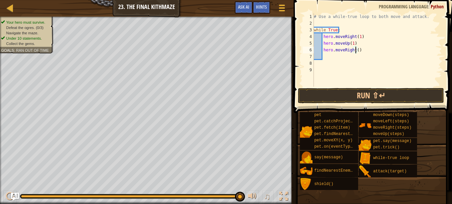
type textarea "hero.moveRight(1)"
click at [327, 55] on div "# Use a while-true loop to both move and attack. while True : hero . moveRight …" at bounding box center [376, 56] width 129 height 87
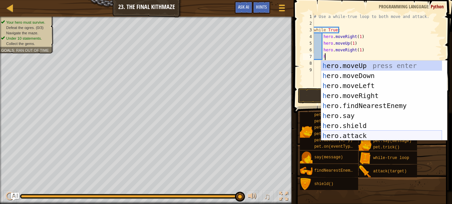
click at [352, 135] on div "h ero.moveUp press enter h ero.moveDown press enter h ero.moveLeft press enter …" at bounding box center [381, 111] width 121 height 100
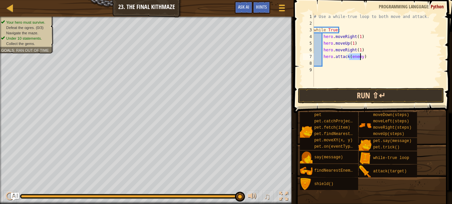
type textarea "hero.attack(enemy)"
click at [350, 93] on button "Run ⇧↵" at bounding box center [371, 95] width 146 height 15
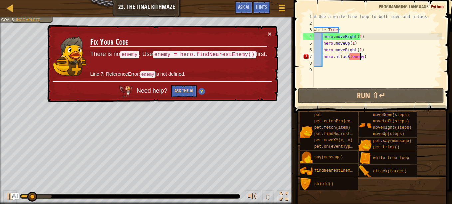
click at [250, 54] on code "enemy = hero.findNearestEnemy()" at bounding box center [204, 54] width 103 height 7
drag, startPoint x: 253, startPoint y: 54, endPoint x: 211, endPoint y: 55, distance: 41.3
click at [211, 55] on code "enemy = hero.findNearestEnemy()" at bounding box center [204, 54] width 103 height 7
click at [315, 74] on div "# Use a while-true loop to both move and attack. while True : hero . moveRight …" at bounding box center [376, 56] width 129 height 87
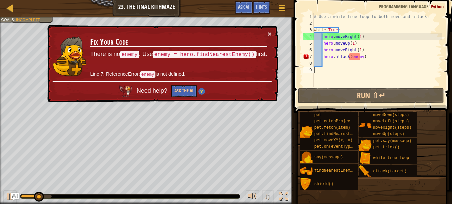
scroll to position [3, 0]
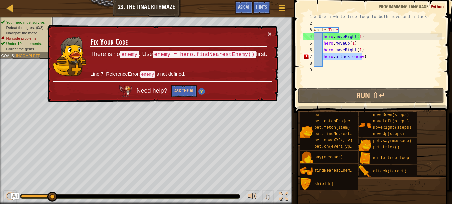
drag, startPoint x: 356, startPoint y: 57, endPoint x: 323, endPoint y: 55, distance: 32.6
click at [323, 55] on div "# Use a while-true loop to both move and attack. while True : hero . moveRight …" at bounding box center [376, 56] width 129 height 87
type textarea "hero.attack(enemy)"
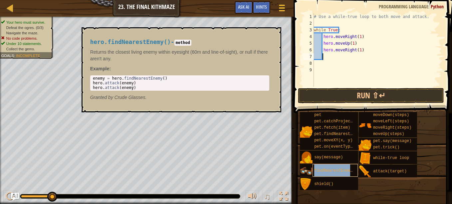
click at [330, 171] on span "findNearestEnemy()" at bounding box center [335, 170] width 43 height 5
click at [326, 169] on span "findNearestEnemy()" at bounding box center [335, 170] width 43 height 5
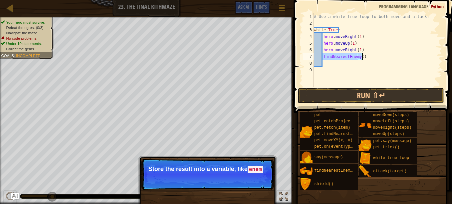
click at [323, 57] on div "# Use a while-true loop to both move and attack. while True : hero . moveRight …" at bounding box center [376, 49] width 129 height 73
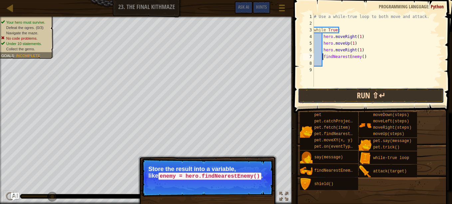
click at [336, 97] on button "Run ⇧↵" at bounding box center [371, 95] width 146 height 15
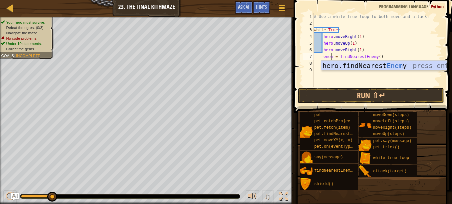
scroll to position [3, 1]
click at [343, 98] on button "Run ⇧↵" at bounding box center [371, 95] width 146 height 15
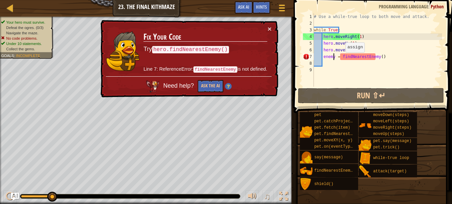
click at [340, 59] on div "# Use a while-true loop to both move and attack. while True : hero . moveRight …" at bounding box center [376, 56] width 129 height 87
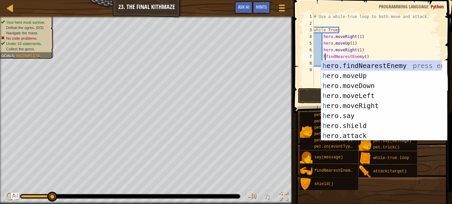
scroll to position [3, 1]
click at [347, 62] on div "he ro.findNearestEnemy press enter he ro.moveUp press enter he ro.moveDown pres…" at bounding box center [381, 111] width 121 height 100
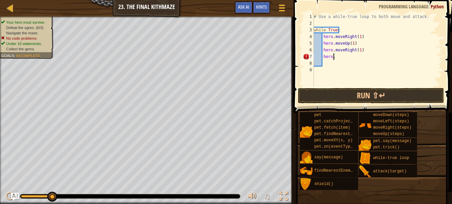
type textarea "hero.f"
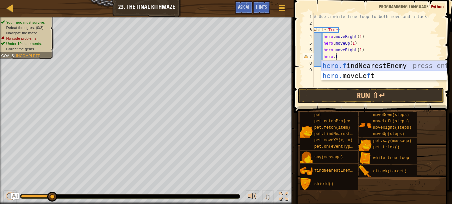
click at [344, 62] on div "hero.f indNearestEnemy press enter hero. moveLe f t press enter" at bounding box center [384, 81] width 126 height 40
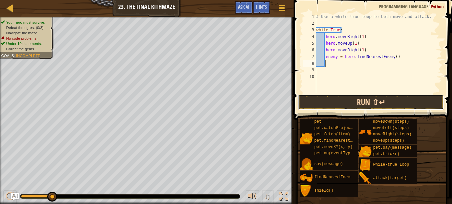
click at [354, 101] on button "Run ⇧↵" at bounding box center [371, 102] width 146 height 15
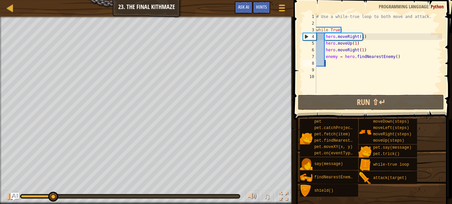
click at [331, 63] on div "# Use a while-true loop to both move and attack. while True : hero . moveRight …" at bounding box center [378, 59] width 127 height 93
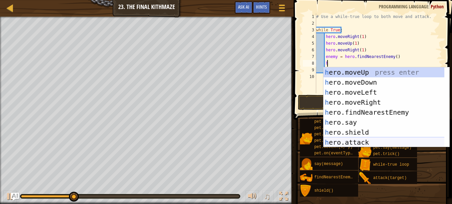
click at [367, 139] on div "h ero.moveUp press enter h ero.moveDown press enter h ero.moveLeft press enter …" at bounding box center [386, 117] width 126 height 100
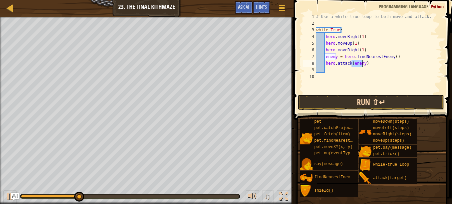
type textarea "hero.attack(enemy)"
click at [352, 105] on button "Run ⇧↵" at bounding box center [371, 102] width 146 height 15
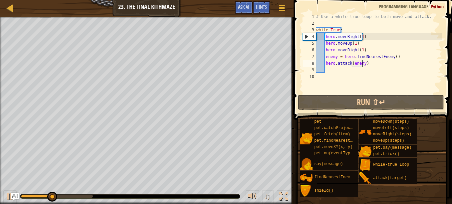
click at [343, 68] on div "# Use a while-true loop to both move and attack. while True : hero . moveRight …" at bounding box center [378, 59] width 127 height 93
type textarea "g"
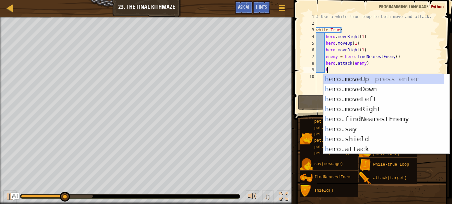
type textarea "h"
click at [348, 91] on div "h ero.moveUp press enter h ero.moveDown press enter h ero.moveLeft press enter …" at bounding box center [386, 124] width 126 height 100
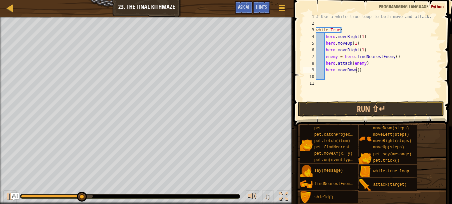
click at [355, 73] on div "# Use a while-true loop to both move and attack. while True : hero . moveRight …" at bounding box center [378, 63] width 127 height 100
type textarea "hero.moveDown(1)"
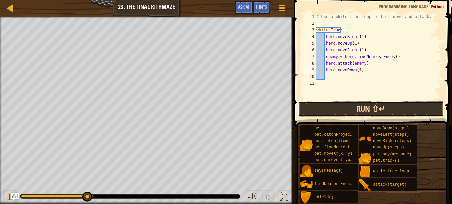
click at [358, 107] on button "Run ⇧↵" at bounding box center [371, 108] width 146 height 15
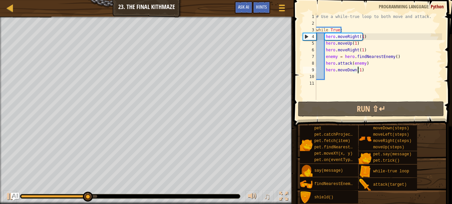
click at [339, 76] on div "# Use a while-true loop to both move and attack. while True : hero . moveRight …" at bounding box center [378, 63] width 127 height 100
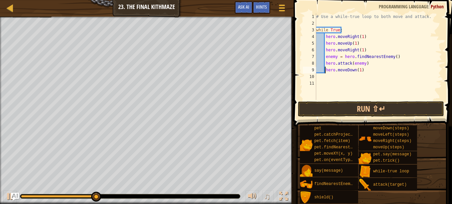
click at [325, 69] on div "# Use a while-true loop to both move and attack. while True : hero . moveRight …" at bounding box center [378, 63] width 127 height 100
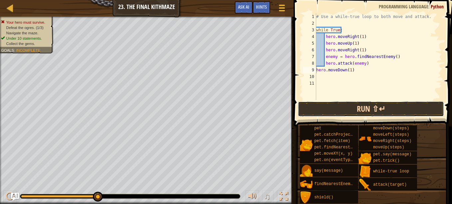
click at [316, 104] on button "Run ⇧↵" at bounding box center [371, 108] width 146 height 15
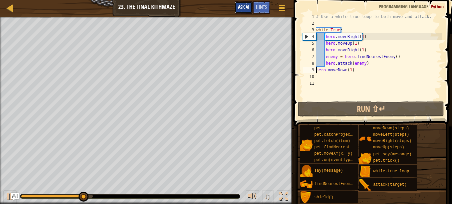
click at [240, 9] on span "Ask AI" at bounding box center [243, 7] width 11 height 6
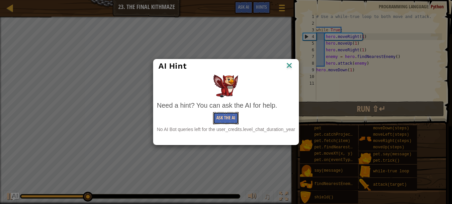
click at [222, 115] on button "Ask the AI" at bounding box center [226, 118] width 26 height 12
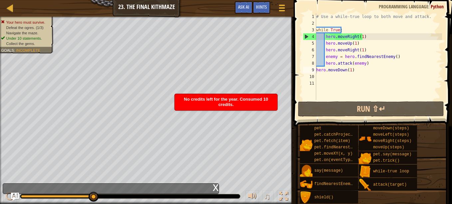
click at [194, 95] on div "No credits left for the year. Consumed 10 credits." at bounding box center [226, 102] width 103 height 16
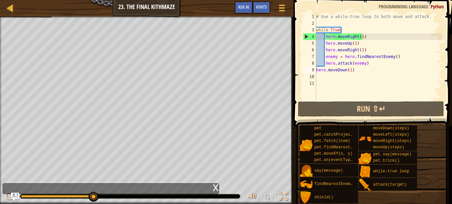
click at [349, 71] on div "# Use a while-true loop to both move and attack. while True : hero . moveRight …" at bounding box center [378, 63] width 127 height 100
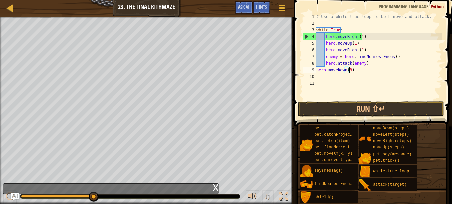
scroll to position [3, 2]
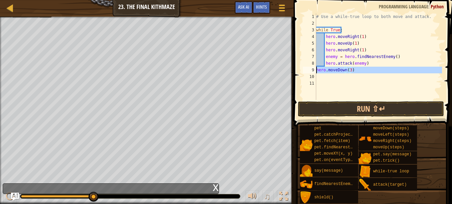
click at [314, 72] on div "9" at bounding box center [309, 70] width 13 height 7
click at [365, 63] on div "# Use a while-true loop to both move and attack. while True : hero . moveRight …" at bounding box center [378, 63] width 127 height 100
type textarea "hero.attack(enemy)"
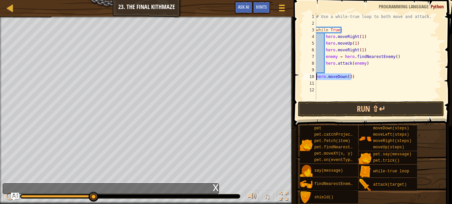
drag, startPoint x: 349, startPoint y: 77, endPoint x: 310, endPoint y: 77, distance: 39.3
click at [310, 77] on div "1 2 3 4 5 6 7 8 9 10 11 12 # Use a while-true loop to both move and attack. whi…" at bounding box center [372, 56] width 140 height 87
type textarea "\"
click at [337, 73] on div "# Use a while-true loop to both move and attack. while True : hero . moveRight …" at bounding box center [378, 63] width 127 height 100
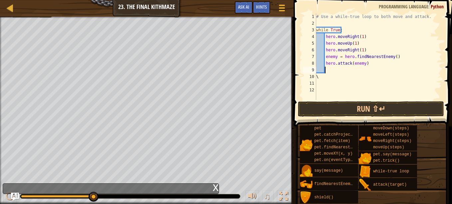
paste textarea "hero.moveDown(3)"
type textarea "hero.moveDown(3)"
click at [331, 81] on div "# Use a while-true loop to both move and attack. while True : hero . moveRight …" at bounding box center [378, 63] width 127 height 100
click at [325, 79] on div "# Use a while-true loop to both move and attack. while True : hero . moveRight …" at bounding box center [378, 63] width 127 height 100
type textarea "\"
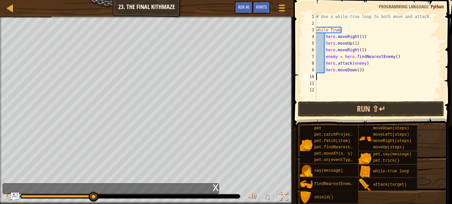
click at [356, 71] on div "# Use a while-true loop to both move and attack. while True : hero . moveRight …" at bounding box center [378, 63] width 127 height 100
click at [359, 71] on div "# Use a while-true loop to both move and attack. while True : hero . moveRight …" at bounding box center [378, 63] width 127 height 100
type textarea "hero.moveDown(2)"
click at [340, 109] on button "Run ⇧↵" at bounding box center [371, 108] width 146 height 15
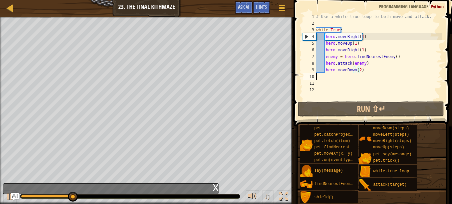
click at [323, 75] on div "# Use a while-true loop to both move and attack. while True : hero . moveRight …" at bounding box center [378, 63] width 127 height 100
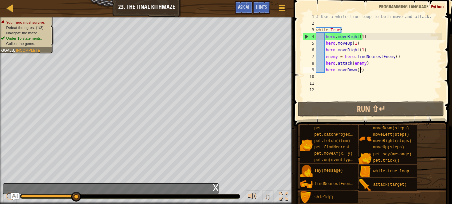
click at [360, 71] on div "# Use a while-true loop to both move and attack. while True : hero . moveRight …" at bounding box center [378, 63] width 127 height 100
type textarea "hero.moveDown(2)"
click at [363, 70] on div "# Use a while-true loop to both move and attack. while True : hero . moveRight …" at bounding box center [378, 63] width 127 height 100
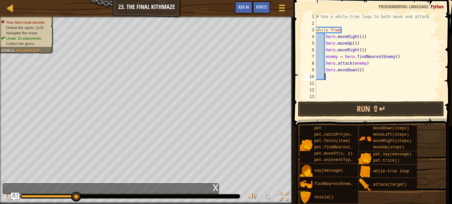
type textarea "h"
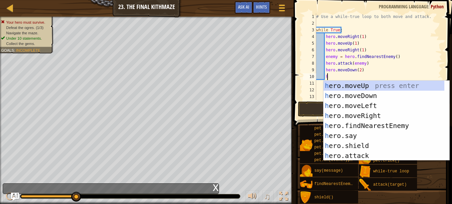
scroll to position [3, 0]
click at [349, 82] on div "h ero.moveUp press enter h ero.moveDown press enter h ero.moveLeft press enter …" at bounding box center [383, 131] width 121 height 100
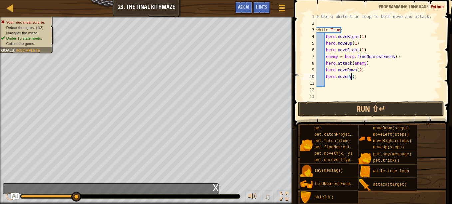
click at [351, 77] on div "# Use a while-true loop to both move and attack. while True : hero . moveRight …" at bounding box center [376, 63] width 122 height 100
type textarea "hero.moveUp(1)"
click at [356, 76] on div "# Use a while-true loop to both move and attack. while True : hero . moveRight …" at bounding box center [376, 63] width 122 height 100
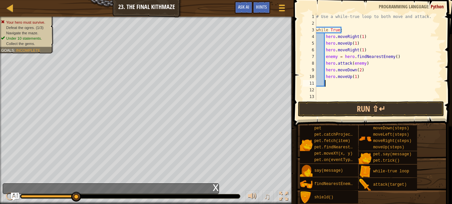
type textarea "h"
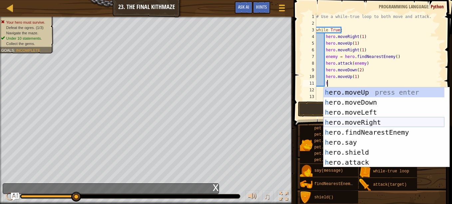
click at [347, 117] on div "h ero.moveUp press enter h ero.moveDown press enter h ero.moveLeft press enter …" at bounding box center [383, 137] width 121 height 100
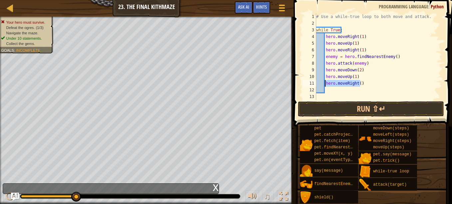
drag, startPoint x: 361, startPoint y: 81, endPoint x: 326, endPoint y: 83, distance: 35.4
click at [326, 83] on div "# Use a while-true loop to both move and attack. while True : hero . moveRight …" at bounding box center [376, 63] width 122 height 100
type textarea "hero.moveRight()"
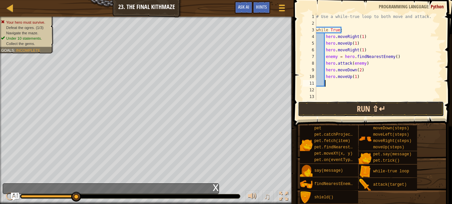
click at [324, 107] on button "Run ⇧↵" at bounding box center [371, 108] width 146 height 15
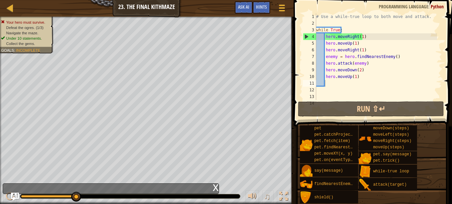
click at [214, 188] on div "x" at bounding box center [216, 186] width 6 height 7
